Goal: Communication & Community: Connect with others

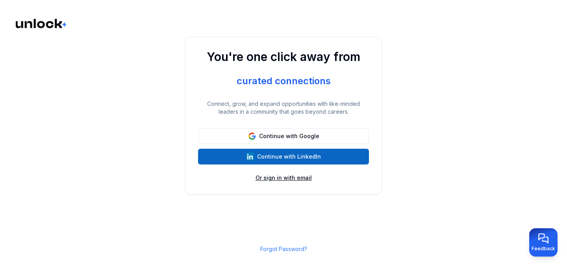
click at [284, 180] on button "Or sign in with email" at bounding box center [284, 178] width 56 height 8
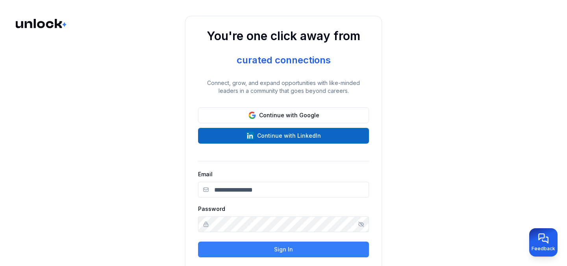
type input "**********"
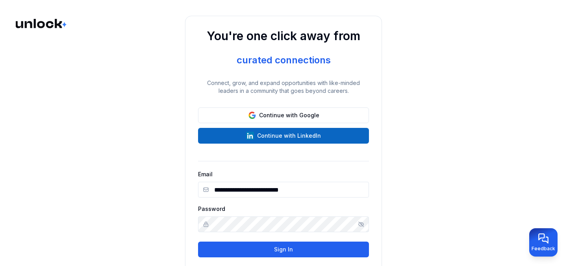
click at [263, 252] on button "Sign In" at bounding box center [283, 250] width 171 height 16
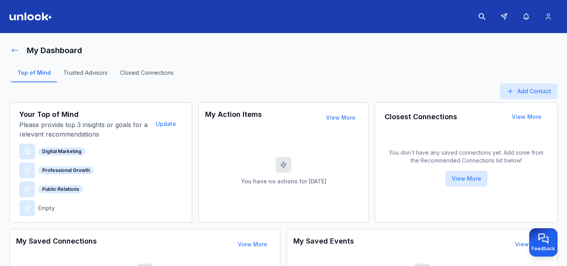
click at [15, 50] on icon at bounding box center [15, 50] width 8 height 8
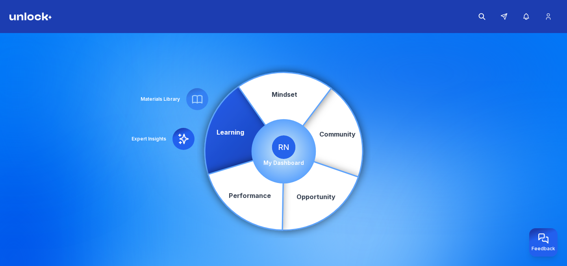
scroll to position [3, 0]
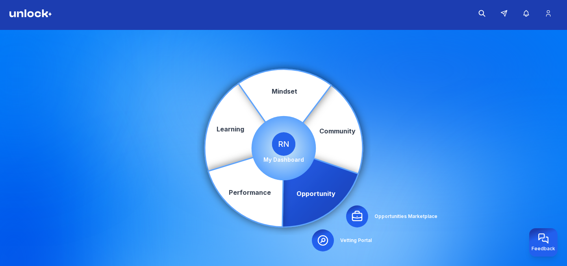
click at [366, 220] on div at bounding box center [357, 217] width 22 height 22
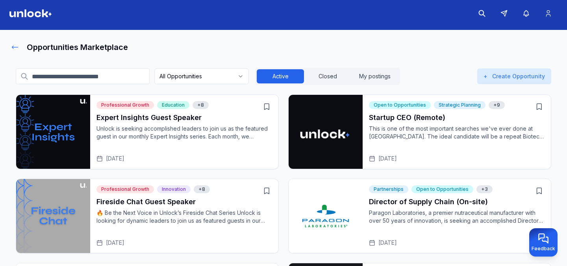
click at [15, 44] on icon at bounding box center [15, 47] width 8 height 8
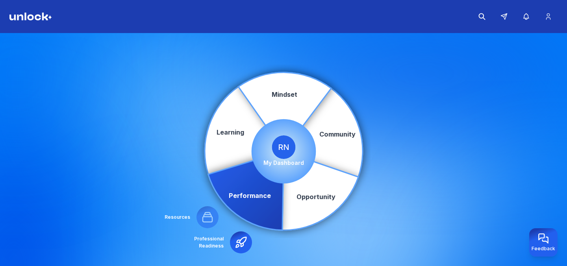
click at [239, 246] on icon at bounding box center [241, 242] width 10 height 10
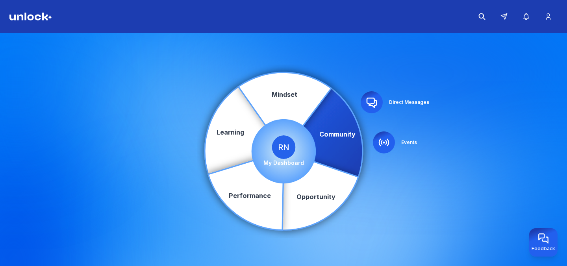
scroll to position [3, 0]
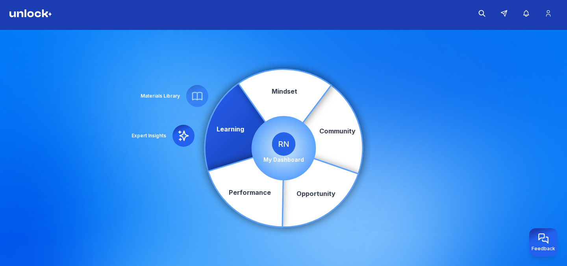
click at [183, 142] on icon at bounding box center [183, 136] width 13 height 13
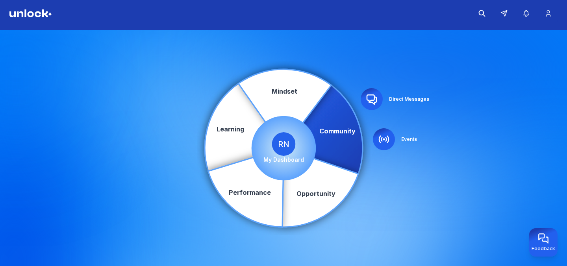
click at [388, 98] on div "Community Learning Opportunity Performance Mindset Direct Messages Events RN My…" at bounding box center [283, 148] width 567 height 236
click at [368, 101] on icon at bounding box center [371, 99] width 9 height 9
